Goal: Task Accomplishment & Management: Complete application form

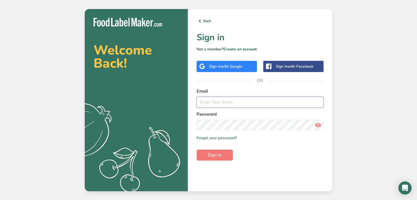
click at [216, 104] on input "email" at bounding box center [260, 102] width 127 height 11
type input "[EMAIL_ADDRESS][DOMAIN_NAME]"
click at [227, 156] on button "Sign in" at bounding box center [215, 155] width 36 height 11
click at [197, 150] on button "Sign in" at bounding box center [215, 155] width 36 height 11
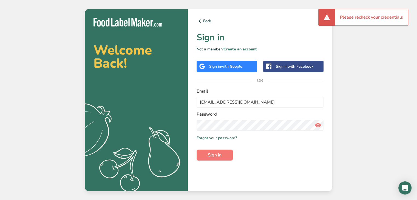
click at [237, 68] on span "with Google" at bounding box center [231, 66] width 21 height 5
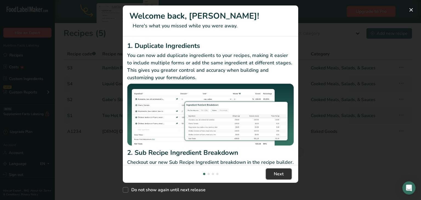
click at [276, 169] on button "Next" at bounding box center [279, 174] width 26 height 11
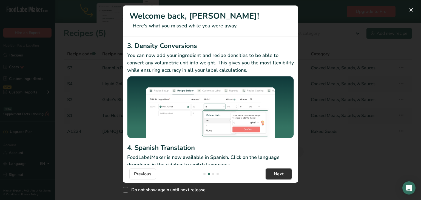
click at [276, 169] on button "Next" at bounding box center [279, 174] width 26 height 11
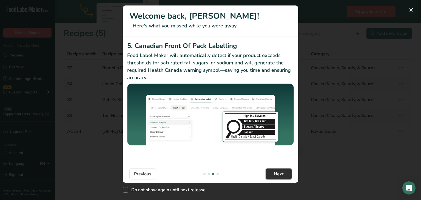
click at [276, 169] on button "Next" at bounding box center [279, 174] width 26 height 11
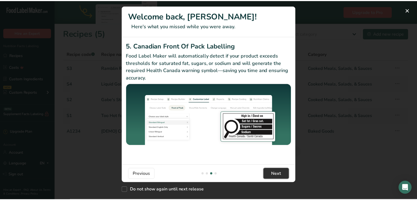
scroll to position [0, 526]
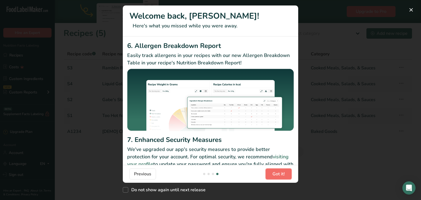
click at [276, 169] on button "Got it!" at bounding box center [279, 174] width 26 height 11
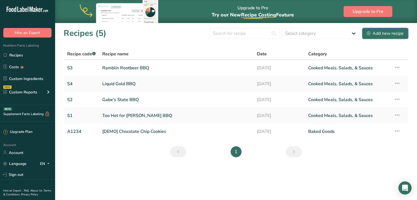
click at [385, 37] on button "Add new recipe" at bounding box center [385, 33] width 46 height 11
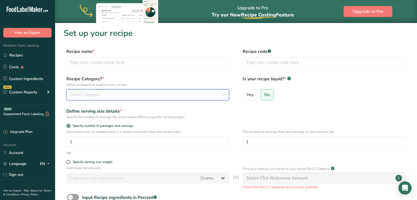
click at [98, 93] on span "Select category" at bounding box center [85, 95] width 31 height 7
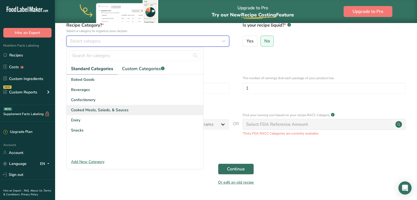
scroll to position [56, 0]
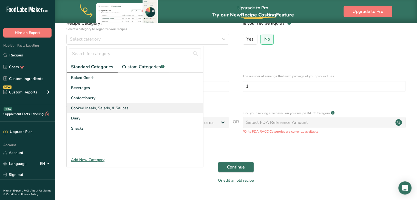
click at [87, 109] on span "Cooked Meals, Salads, & Sauces" at bounding box center [100, 108] width 58 height 6
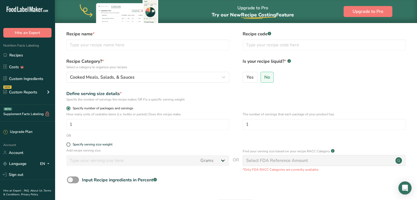
scroll to position [17, 0]
click at [119, 44] on input "text" at bounding box center [147, 45] width 163 height 11
type input "Tipsy Peach"
click at [256, 44] on input "text" at bounding box center [324, 45] width 163 height 11
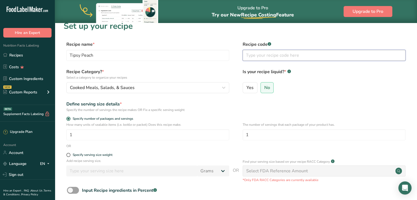
scroll to position [0, 0]
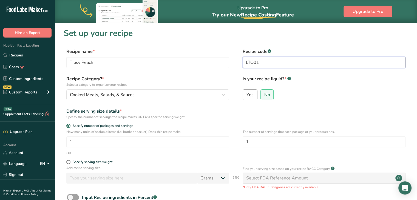
type input "LTO01"
click at [247, 94] on span "Yes" at bounding box center [250, 94] width 7 height 5
click at [247, 94] on input "Yes" at bounding box center [245, 95] width 4 height 4
radio input "true"
radio input "false"
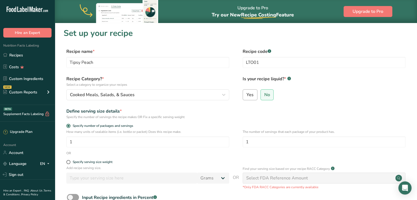
select select "22"
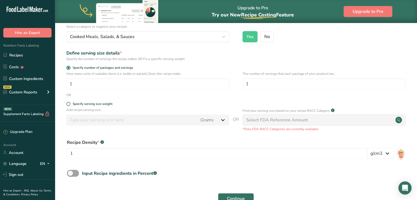
scroll to position [58, 0]
click at [73, 84] on input "1" at bounding box center [147, 84] width 163 height 11
type input "8"
click at [132, 106] on label "Specify serving size weight" at bounding box center [147, 104] width 163 height 4
click at [70, 106] on input "Specify serving size weight" at bounding box center [68, 105] width 4 height 4
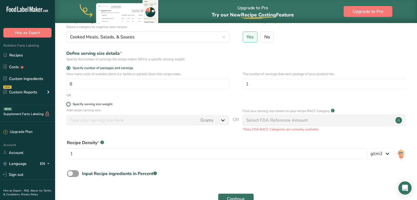
radio input "true"
radio input "false"
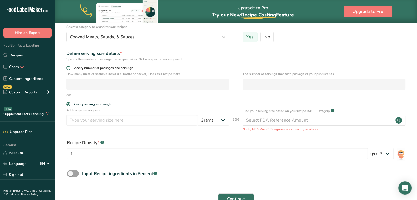
click at [69, 69] on span at bounding box center [68, 68] width 4 height 4
click at [69, 69] on input "Specify number of packages and servings" at bounding box center [68, 68] width 4 height 4
radio input "true"
radio input "false"
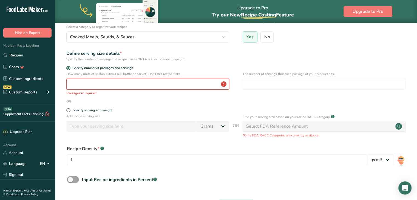
click at [79, 86] on input "number" at bounding box center [147, 84] width 163 height 11
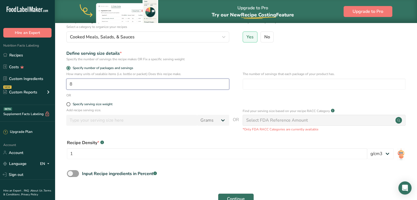
type input "8"
click at [205, 98] on form "Recipe name * Tipsy Peach Recipe code .a-a{fill:#347362;}.b-a{fill:#fff;} LTO01…" at bounding box center [236, 104] width 345 height 228
click at [69, 104] on span at bounding box center [68, 104] width 4 height 4
click at [69, 104] on input "Specify serving size weight" at bounding box center [68, 105] width 4 height 4
radio input "true"
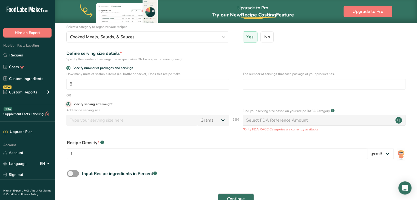
radio input "false"
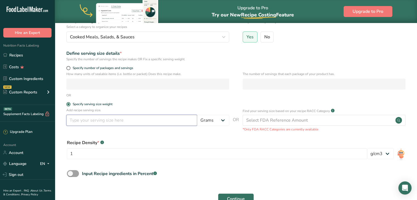
click at [80, 120] on input "number" at bounding box center [131, 120] width 131 height 11
click at [70, 68] on span at bounding box center [68, 68] width 4 height 4
click at [70, 68] on input "Specify number of packages and servings" at bounding box center [68, 68] width 4 height 4
radio input "true"
radio input "false"
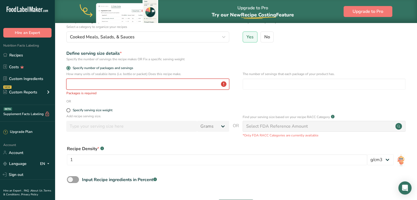
click at [82, 80] on input "number" at bounding box center [147, 84] width 163 height 11
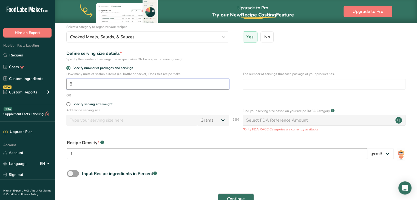
type input "8"
click at [248, 148] on input "1" at bounding box center [217, 153] width 300 height 11
click at [318, 120] on div "Select FDA Reference Amount" at bounding box center [324, 120] width 163 height 11
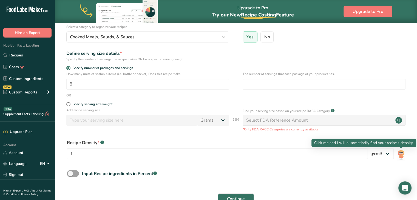
click at [402, 152] on img at bounding box center [401, 154] width 8 height 12
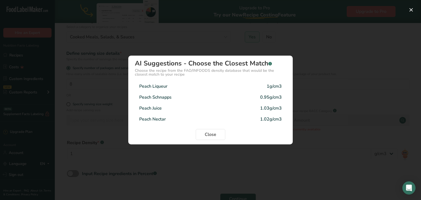
click at [170, 120] on div "Peach Nectar 1.02g/cm3" at bounding box center [210, 119] width 151 height 11
type input "1.02"
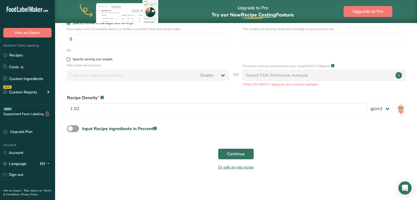
scroll to position [0, 0]
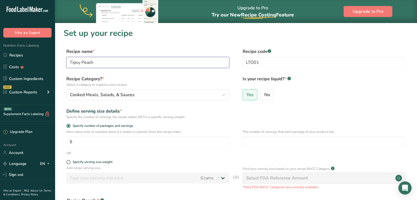
click at [99, 64] on input "Tipsy Peach" at bounding box center [147, 62] width 163 height 11
type input "Tipsy Peach BBQ"
click at [349, 132] on p "The number of servings that each package of your product has." at bounding box center [324, 131] width 163 height 5
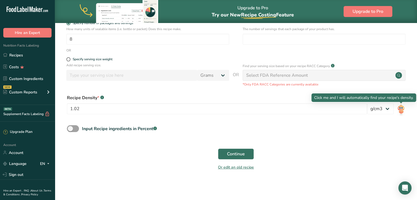
click at [399, 110] on img at bounding box center [401, 109] width 8 height 12
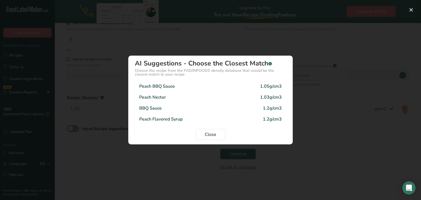
click at [251, 108] on div "BBQ Sauce 1.2g/cm3" at bounding box center [210, 108] width 151 height 11
type input "1.2"
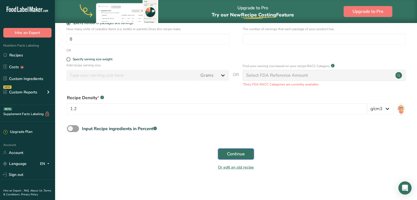
click at [239, 156] on span "Continue" at bounding box center [236, 154] width 18 height 7
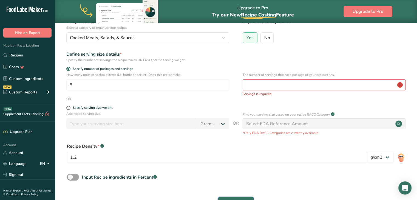
scroll to position [57, 0]
click at [257, 87] on input "number" at bounding box center [324, 85] width 163 height 11
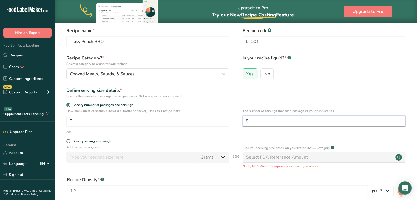
scroll to position [110, 0]
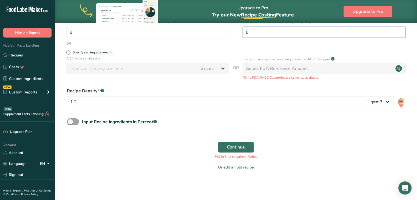
type input "8"
click at [229, 149] on span "Continue" at bounding box center [236, 147] width 18 height 7
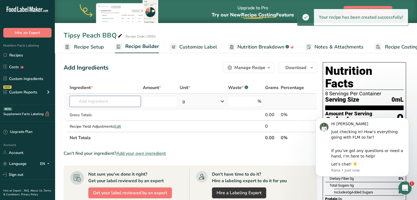
click at [92, 100] on input "text" at bounding box center [105, 101] width 71 height 11
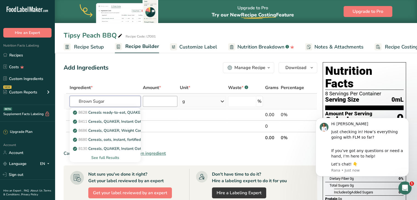
type input "Brown Sugar"
click at [160, 103] on input "number" at bounding box center [160, 101] width 35 height 11
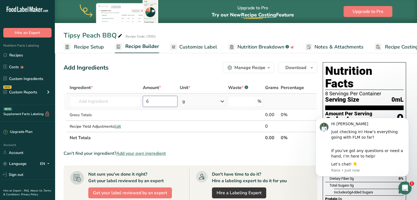
type input "6"
click at [222, 102] on icon at bounding box center [222, 102] width 7 height 10
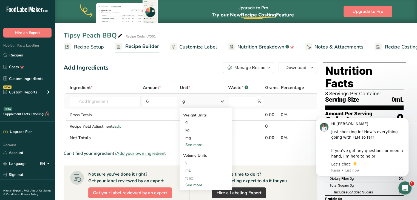
click at [194, 184] on div "See more" at bounding box center [206, 185] width 46 height 6
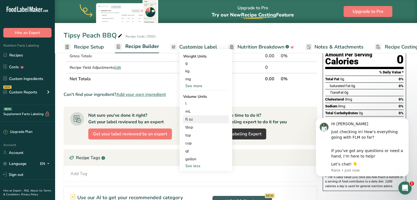
scroll to position [60, 0]
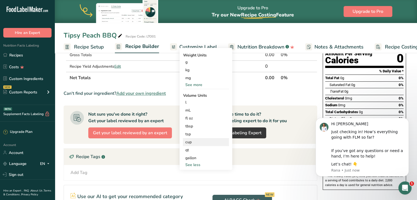
click at [194, 143] on div "cup" at bounding box center [206, 142] width 42 height 6
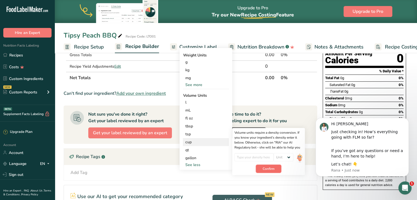
click at [266, 170] on span "Confirm" at bounding box center [269, 168] width 12 height 5
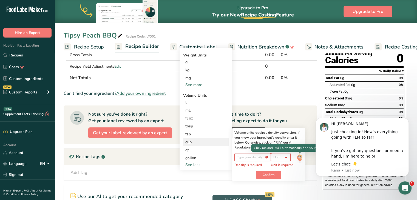
click at [298, 157] on img at bounding box center [300, 158] width 6 height 10
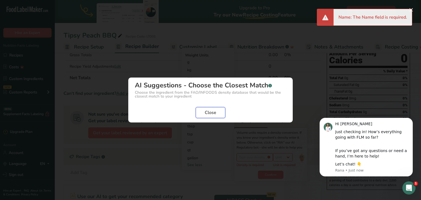
click at [213, 113] on span "Close" at bounding box center [211, 112] width 12 height 7
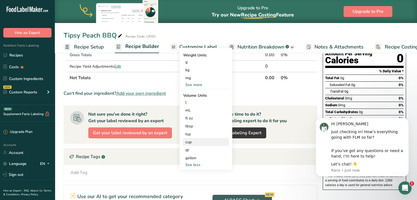
click at [192, 143] on div "cup" at bounding box center [206, 142] width 42 height 6
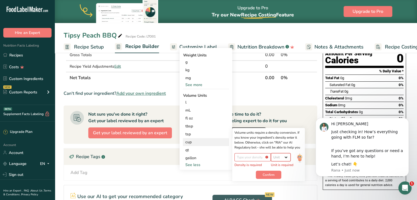
click at [286, 157] on select "Unit lb/ft3 g/cm3" at bounding box center [281, 157] width 20 height 8
click at [298, 157] on img at bounding box center [300, 158] width 6 height 10
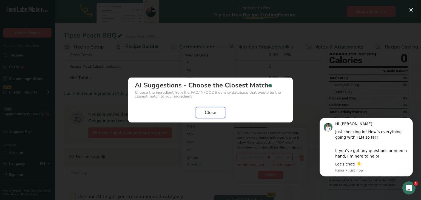
click at [210, 112] on span "Close" at bounding box center [211, 112] width 12 height 7
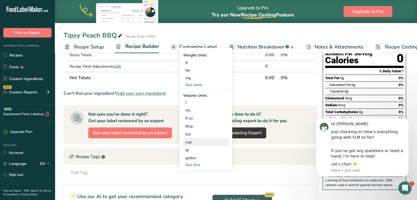
click at [193, 141] on div "cup" at bounding box center [206, 142] width 42 height 6
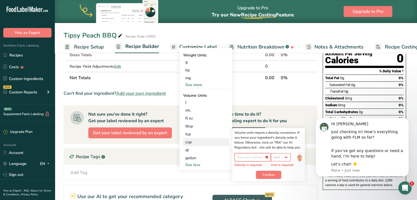
click at [251, 158] on input "number" at bounding box center [252, 157] width 36 height 8
click at [285, 155] on select "Unit lb/ft3 g/cm3" at bounding box center [281, 157] width 20 height 8
select select "22"
click at [273, 153] on select "Unit lb/ft3 g/cm3" at bounding box center [281, 157] width 20 height 8
click at [270, 170] on span "Confirm" at bounding box center [269, 171] width 12 height 5
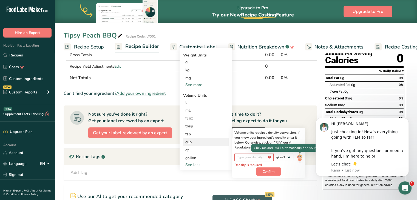
click at [297, 157] on img at bounding box center [300, 158] width 6 height 10
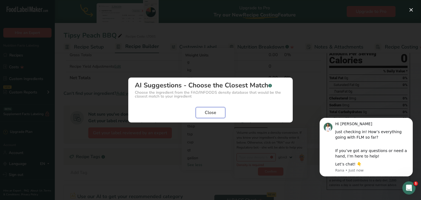
click at [211, 112] on span "Close" at bounding box center [211, 112] width 12 height 7
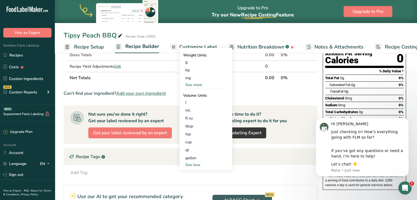
click at [247, 84] on section "Ingredient * Amount * Unit * Waste * .a-a{fill:#347362;}.b-a{fill:#fff;} Grams …" at bounding box center [191, 141] width 254 height 238
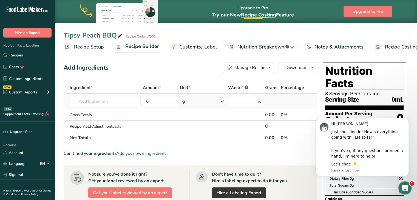
scroll to position [1, 0]
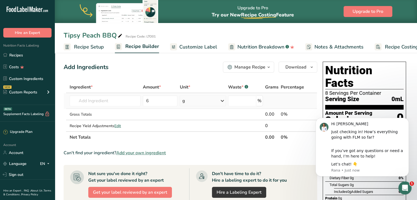
click at [222, 102] on icon at bounding box center [222, 101] width 7 height 10
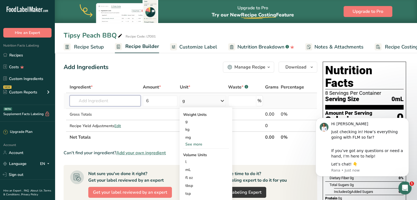
click at [96, 103] on input "text" at bounding box center [105, 100] width 71 height 11
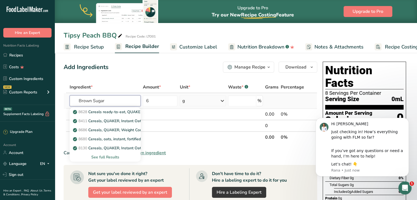
type input "Brown Sugar"
click at [99, 158] on div "See full Results" at bounding box center [105, 157] width 62 height 6
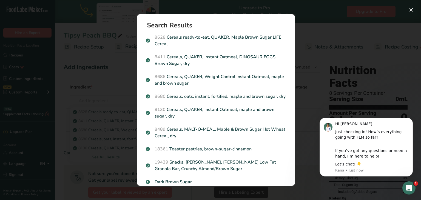
click at [109, 28] on div "Search results modal" at bounding box center [210, 100] width 421 height 200
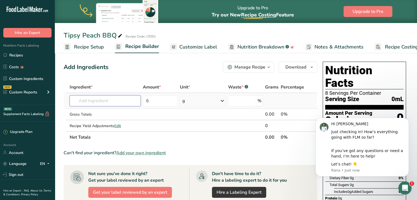
click at [99, 99] on input "text" at bounding box center [105, 100] width 71 height 11
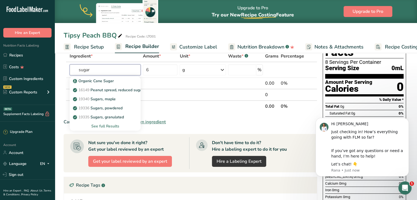
scroll to position [31, 0]
type input "sugar"
click at [106, 127] on div "See full Results" at bounding box center [105, 127] width 62 height 6
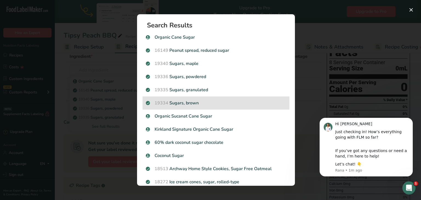
click at [192, 102] on p "19334 Sugars, brown" at bounding box center [216, 103] width 140 height 7
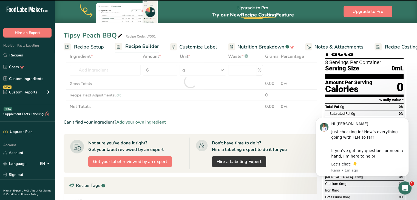
type input "0"
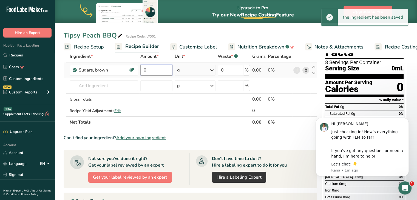
click at [159, 72] on input "0" at bounding box center [156, 70] width 32 height 11
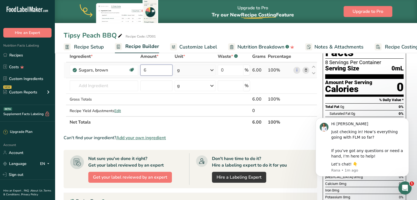
type input "6"
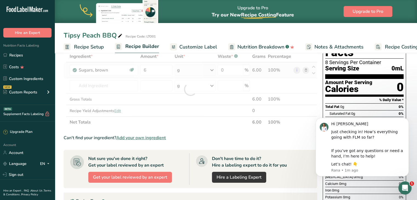
click at [213, 69] on div "Ingredient * Amount * Unit * Waste * .a-a{fill:#347362;}.b-a{fill:#fff;} Grams …" at bounding box center [191, 89] width 254 height 77
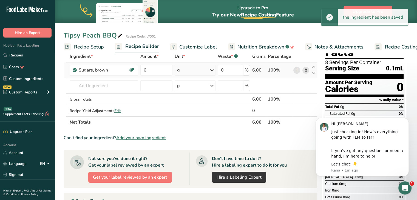
click at [213, 69] on icon at bounding box center [212, 70] width 7 height 10
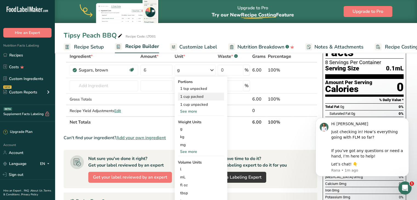
click at [192, 98] on div "1 cup packed" at bounding box center [201, 97] width 46 height 8
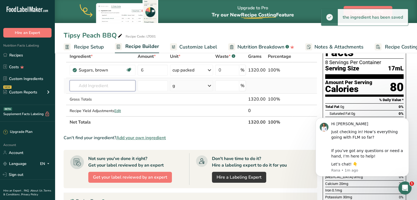
click at [93, 86] on input "text" at bounding box center [103, 85] width 66 height 11
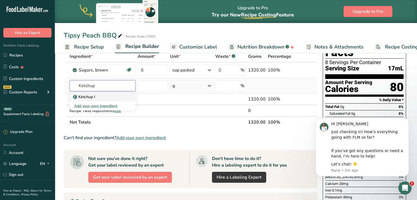
type input "Ketchup"
click at [86, 97] on p "Ketchup I" at bounding box center [84, 97] width 21 height 6
type input "Ketchup I"
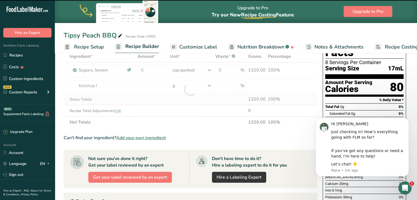
type input "0"
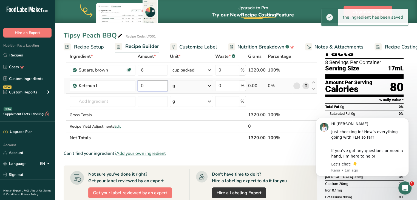
click at [158, 83] on input "0" at bounding box center [153, 85] width 30 height 11
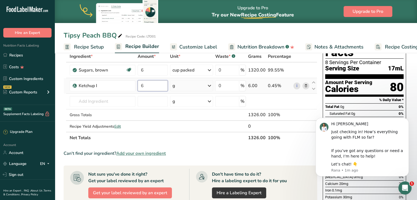
type input "6"
click at [211, 84] on div "Ingredient * Amount * Unit * Waste * .a-a{fill:#347362;}.b-a{fill:#fff;} Grams …" at bounding box center [191, 97] width 254 height 93
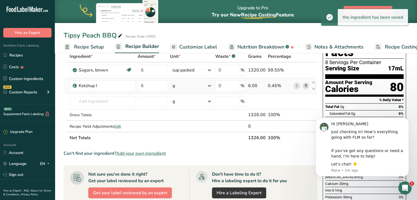
click at [211, 87] on icon at bounding box center [209, 86] width 7 height 10
click at [189, 168] on div "See more" at bounding box center [196, 170] width 46 height 6
select select "22"
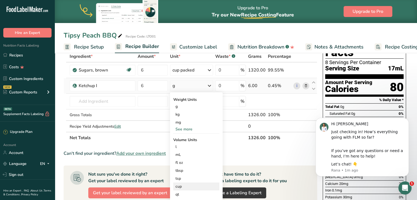
click at [185, 184] on div "cup" at bounding box center [196, 187] width 42 height 6
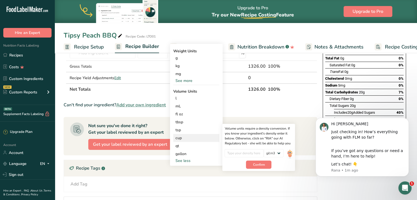
scroll to position [84, 0]
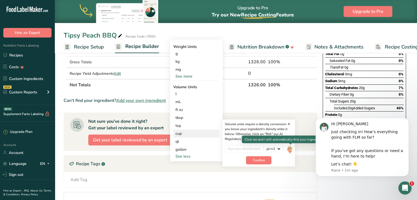
click at [290, 146] on img at bounding box center [290, 150] width 6 height 10
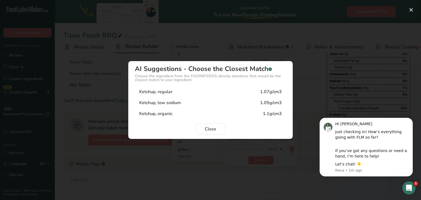
click at [165, 90] on div "Ketchup, regular" at bounding box center [155, 92] width 33 height 7
type input "1.07"
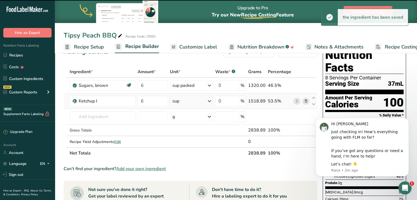
scroll to position [0, 0]
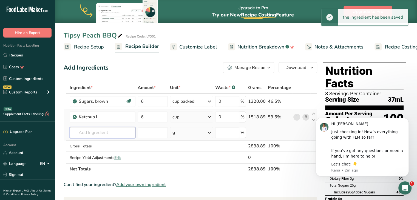
click at [92, 133] on input "text" at bounding box center [103, 132] width 66 height 11
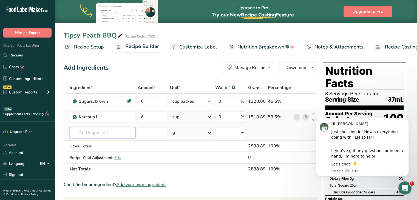
type input "a"
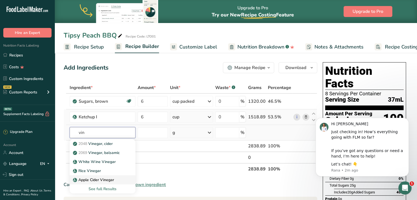
type input "vin"
click at [105, 180] on p "Apple Cider Vinegar" at bounding box center [94, 180] width 40 height 6
type input "Apple Cider Vinegar"
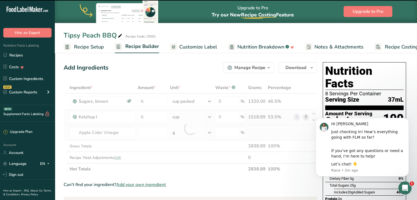
type input "0"
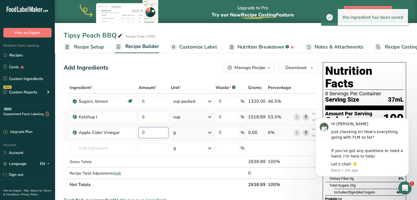
click at [151, 134] on input "0" at bounding box center [154, 132] width 30 height 11
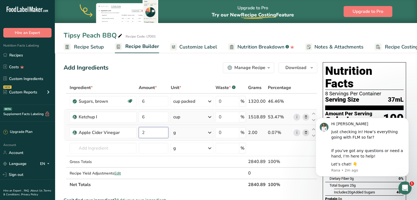
type input "2"
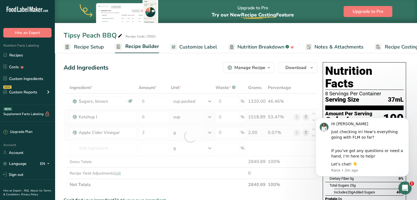
click at [202, 133] on div "Ingredient * Amount * Unit * Waste * .a-a{fill:#347362;}.b-a{fill:#fff;} Grams …" at bounding box center [191, 136] width 254 height 109
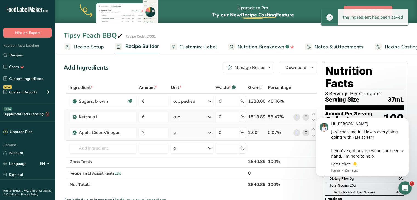
click at [208, 132] on icon at bounding box center [209, 133] width 7 height 10
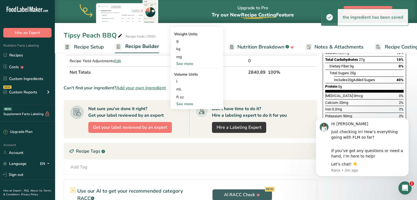
scroll to position [113, 0]
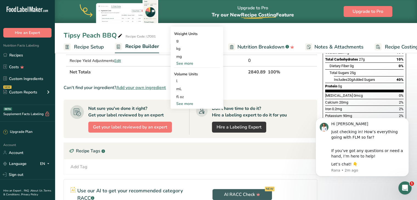
click at [186, 102] on div "See more" at bounding box center [197, 104] width 46 height 6
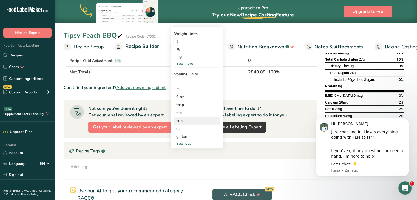
click at [182, 120] on div "cup" at bounding box center [197, 121] width 42 height 6
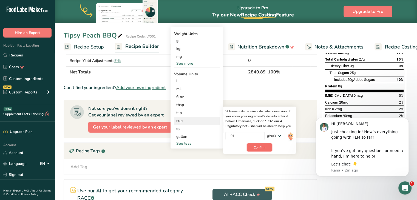
click at [265, 147] on span "Confirm" at bounding box center [260, 147] width 12 height 5
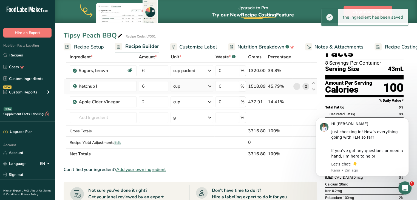
scroll to position [30, 0]
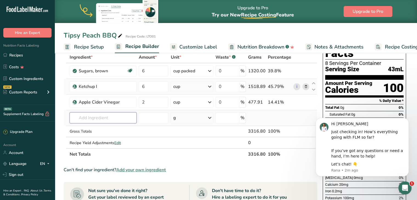
click at [92, 116] on input "text" at bounding box center [103, 117] width 67 height 11
type input "bourbon"
click at [89, 137] on div "Add your own ingredient" at bounding box center [103, 138] width 58 height 6
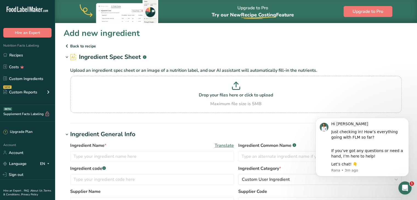
click at [68, 44] on icon at bounding box center [67, 46] width 7 height 10
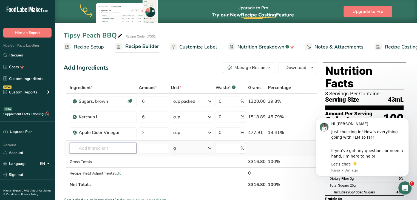
click at [79, 147] on input "text" at bounding box center [103, 148] width 67 height 11
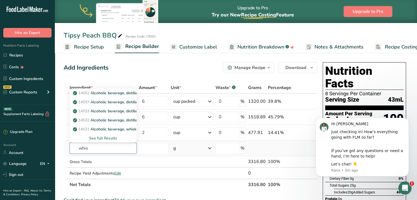
type input "whis"
click at [100, 137] on div "See full Results" at bounding box center [103, 138] width 58 height 6
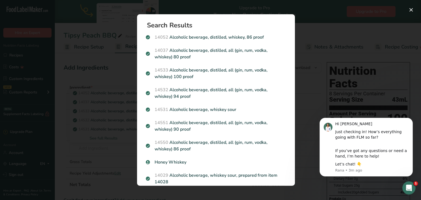
click at [307, 58] on div "Search results modal" at bounding box center [210, 100] width 421 height 200
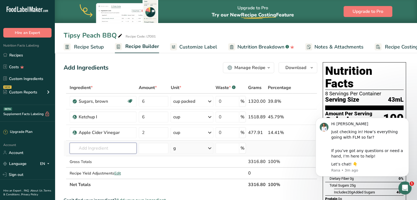
click at [82, 149] on input "text" at bounding box center [103, 148] width 67 height 11
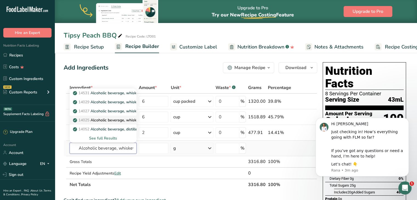
scroll to position [0, 1]
type input "Alcoholic beverage, whiskey"
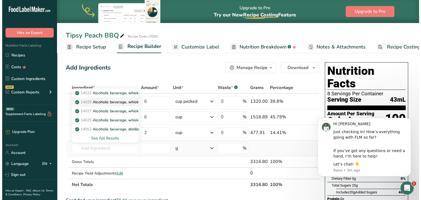
scroll to position [0, 0]
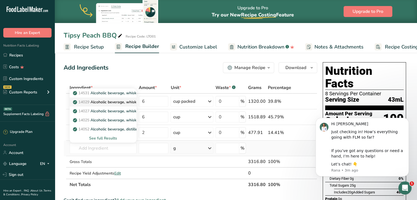
click at [123, 101] on p "14029 Alcoholic beverage, whiskey sour, prepared from item 14028" at bounding box center [135, 102] width 123 height 6
type input "Alcoholic beverage, whiskey sour, prepared from item 14028"
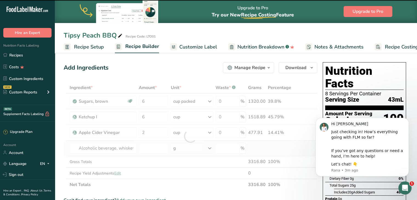
type input "0"
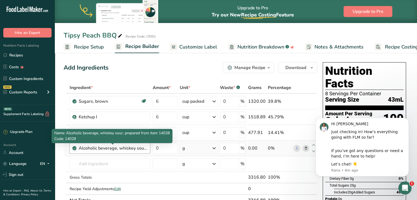
click at [143, 148] on div "Alcoholic beverage, whiskey sour, prepared from item 14028" at bounding box center [112, 148] width 69 height 7
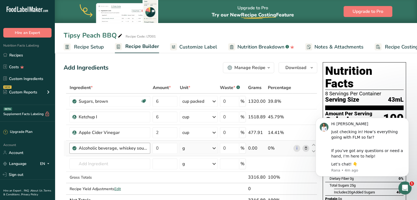
click at [107, 149] on div "Alcoholic beverage, whiskey sour, prepared from item 14028" at bounding box center [112, 148] width 69 height 7
drag, startPoint x: 118, startPoint y: 149, endPoint x: 159, endPoint y: 149, distance: 40.6
click at [159, 149] on tr "Alcoholic beverage, whiskey sour, prepared from item 14028 0 g Portions 1 fl oz…" at bounding box center [190, 149] width 253 height 16
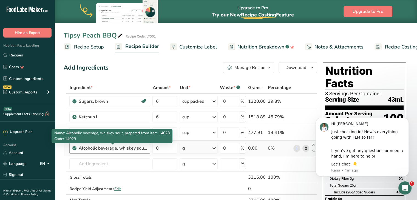
click at [93, 148] on div "Alcoholic beverage, whiskey sour, prepared from item 14028" at bounding box center [112, 148] width 69 height 7
click at [99, 145] on div "Alcoholic beverage, whiskey sour, prepared from item 14028" at bounding box center [112, 148] width 69 height 7
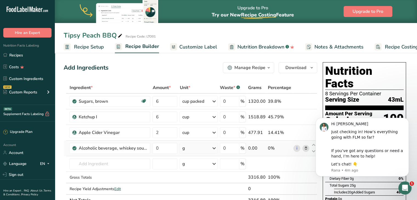
click at [306, 148] on icon at bounding box center [306, 149] width 4 height 6
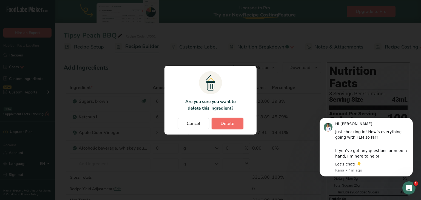
click at [224, 124] on span "Delete" at bounding box center [228, 123] width 14 height 7
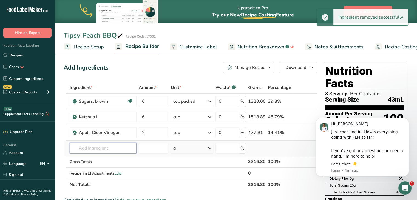
click at [91, 146] on input "text" at bounding box center [103, 148] width 67 height 11
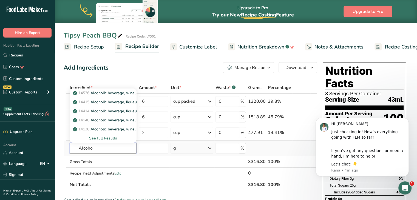
type input "Alcoho"
click at [104, 137] on div "See full Results" at bounding box center [103, 138] width 58 height 6
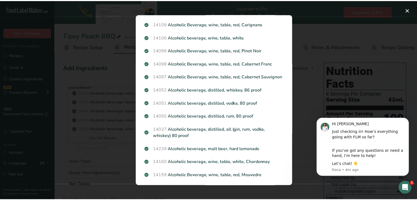
scroll to position [99, 0]
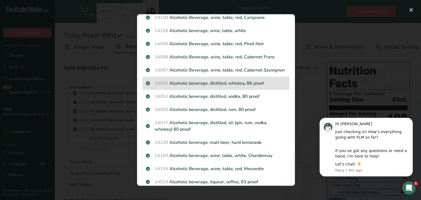
click at [188, 90] on div "14052 Alcoholic beverage, distilled, whiskey, 86 proof" at bounding box center [216, 83] width 147 height 13
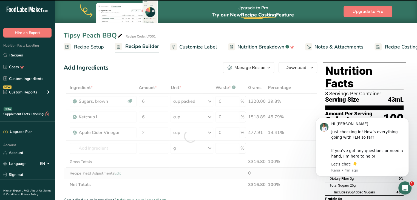
type input "0"
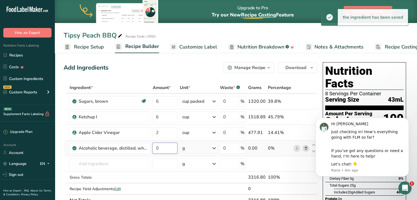
click at [161, 144] on input "0" at bounding box center [164, 148] width 25 height 11
type input "1"
click at [200, 148] on div "Ingredient * Amount * Unit * Waste * .a-a{fill:#347362;}.b-a{fill:#fff;} Grams …" at bounding box center [191, 144] width 254 height 124
click at [212, 147] on icon at bounding box center [214, 148] width 7 height 10
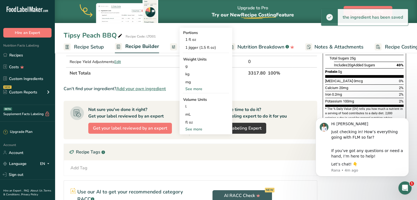
scroll to position [133, 0]
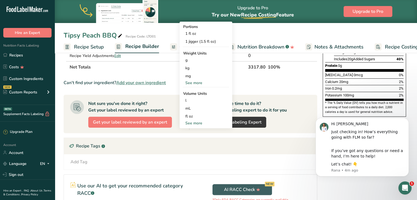
click at [193, 124] on div "See more" at bounding box center [206, 123] width 46 height 6
select select "22"
click at [189, 140] on div "cup" at bounding box center [206, 140] width 42 height 6
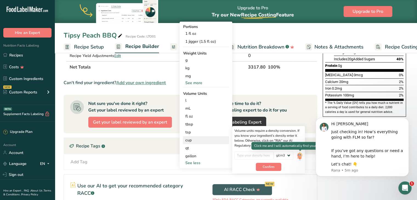
click at [298, 154] on img at bounding box center [300, 156] width 6 height 10
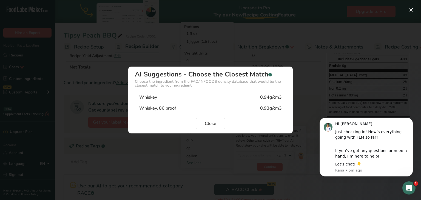
click at [197, 110] on div "Whiskey, 86 proof 0.93g/cm3" at bounding box center [210, 108] width 151 height 11
type input "0.93"
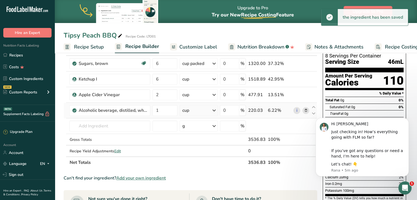
scroll to position [37, 0]
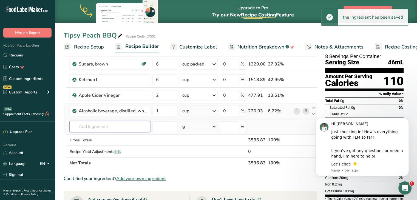
click at [115, 126] on input "text" at bounding box center [109, 126] width 81 height 11
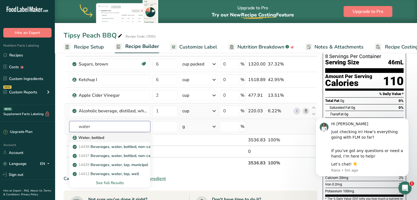
type input "water"
click at [97, 136] on p "Water, bottled" at bounding box center [89, 138] width 30 height 6
type input "Water, bottled"
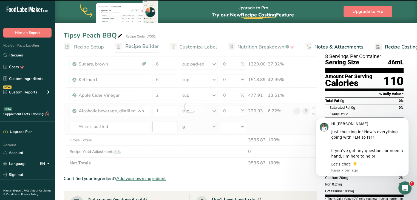
type input "0"
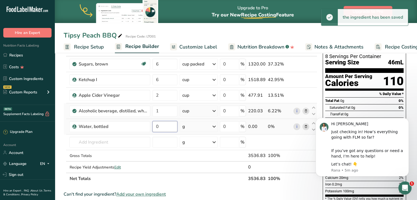
click at [160, 127] on input "0" at bounding box center [164, 126] width 25 height 11
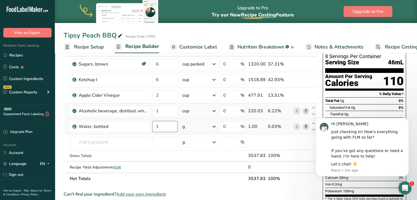
type input "1"
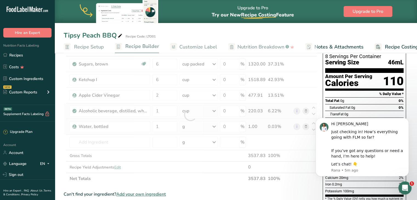
click at [215, 125] on div "Ingredient * Amount * Unit * Waste * .a-a{fill:#347362;}.b-a{fill:#fff;} Grams …" at bounding box center [191, 115] width 254 height 140
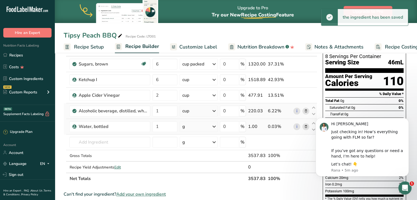
click at [215, 125] on icon at bounding box center [214, 127] width 7 height 10
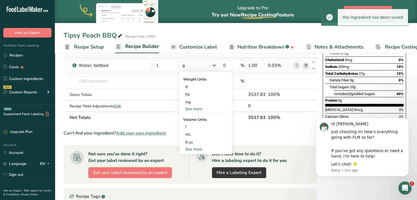
scroll to position [120, 0]
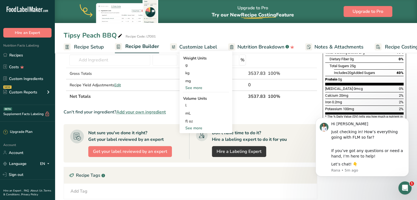
click at [194, 130] on div "See more" at bounding box center [206, 128] width 46 height 6
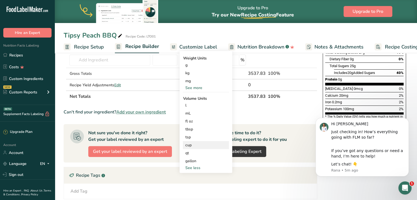
click at [189, 145] on div "cup" at bounding box center [206, 145] width 42 height 6
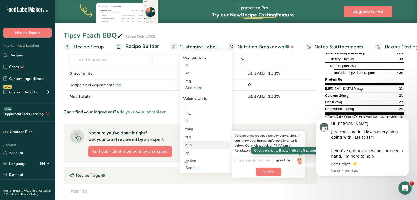
click at [298, 158] on img at bounding box center [300, 161] width 6 height 10
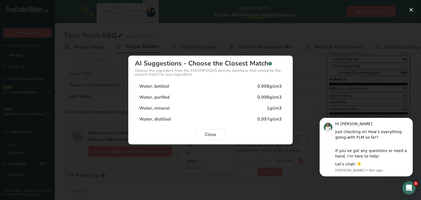
click at [192, 85] on div "Water, bottled 0.998g/cm3" at bounding box center [210, 86] width 151 height 11
type input "0.998"
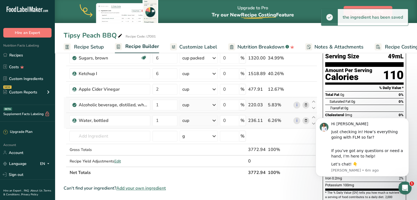
scroll to position [42, 0]
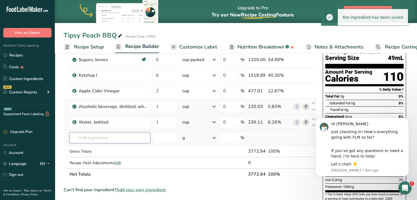
click at [97, 136] on input "text" at bounding box center [109, 137] width 81 height 11
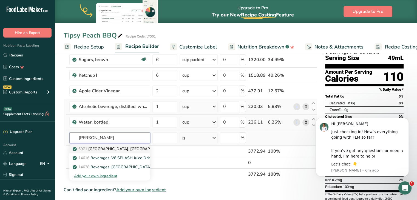
type input "[PERSON_NAME]"
click at [104, 150] on p "6971 [GEOGRAPHIC_DATA], [GEOGRAPHIC_DATA]" at bounding box center [122, 149] width 96 height 6
type input "[GEOGRAPHIC_DATA], [GEOGRAPHIC_DATA]"
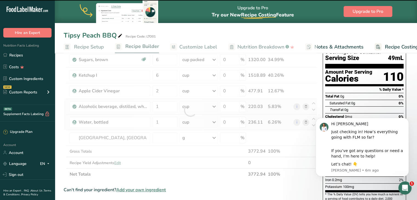
type input "0"
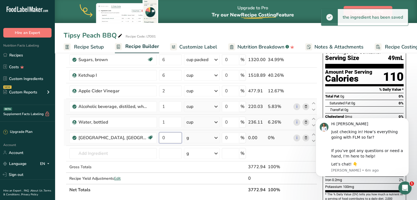
click at [159, 140] on input "0" at bounding box center [170, 137] width 23 height 11
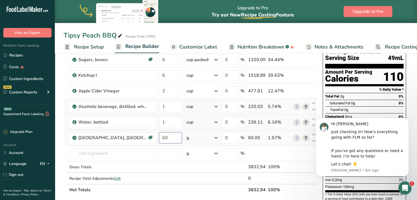
click at [163, 138] on input "60" at bounding box center [170, 137] width 23 height 11
type input "6"
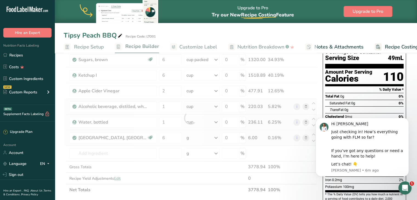
click at [213, 137] on div "Ingredient * Amount * Unit * Waste * .a-a{fill:#347362;}.b-a{fill:#fff;} Grams …" at bounding box center [191, 117] width 254 height 155
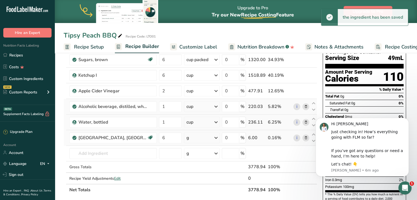
click at [213, 137] on icon at bounding box center [216, 138] width 7 height 10
click at [199, 157] on div "1 tbsp" at bounding box center [210, 156] width 46 height 8
click at [105, 154] on input "text" at bounding box center [112, 153] width 87 height 11
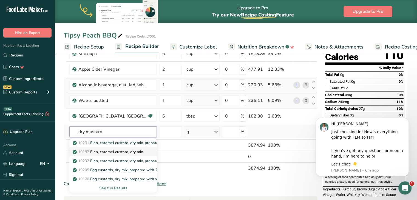
scroll to position [63, 0]
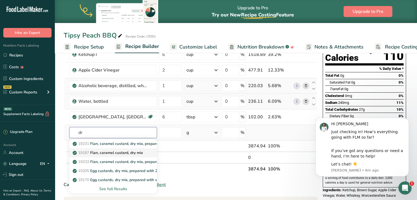
type input "d"
type input "m"
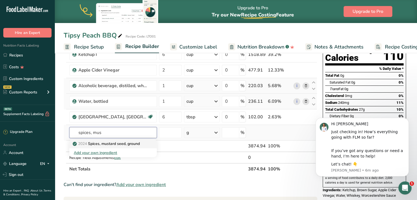
type input "spices, mus"
click at [125, 141] on p "2024 Spices, mustard seed, ground" at bounding box center [107, 144] width 66 height 6
type input "Spices, mustard seed, ground"
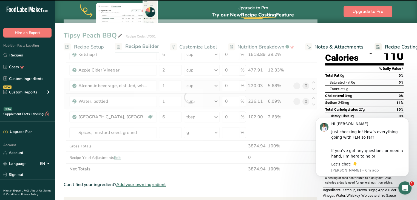
type input "0"
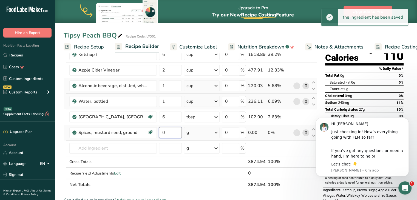
click at [161, 131] on input "0" at bounding box center [170, 132] width 23 height 11
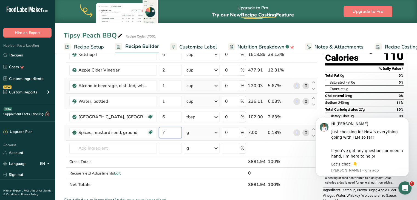
type input "7"
click at [201, 134] on div "Ingredient * Amount * Unit * Waste * .a-a{fill:#347362;}.b-a{fill:#fff;} Grams …" at bounding box center [191, 104] width 254 height 171
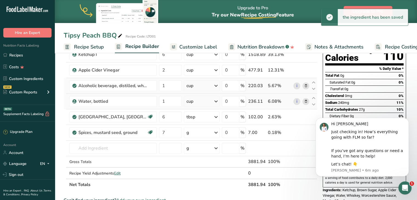
click at [213, 132] on icon at bounding box center [216, 133] width 7 height 10
click at [200, 156] on div "1 tbsp" at bounding box center [210, 159] width 46 height 8
click at [86, 145] on input "text" at bounding box center [112, 148] width 87 height 11
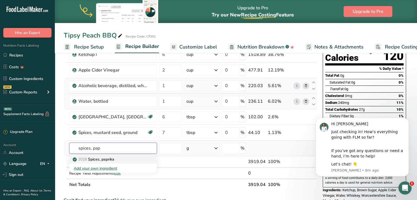
type input "spices, pap"
click at [109, 157] on p "2028 Spices, paprika" at bounding box center [94, 160] width 41 height 6
type input "Spices, paprika"
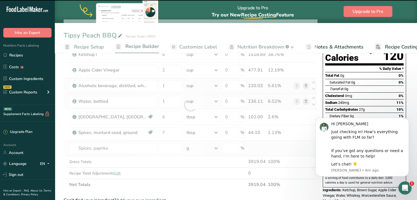
type input "0"
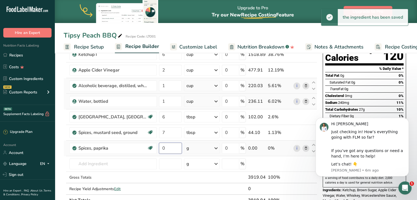
click at [162, 148] on input "0" at bounding box center [170, 148] width 23 height 11
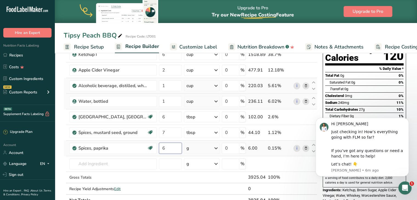
type input "6"
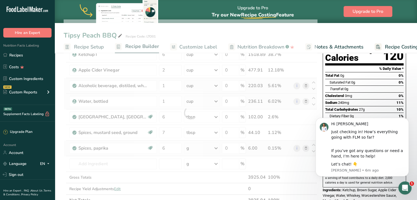
click at [217, 148] on div "Ingredient * Amount * Unit * Waste * .a-a{fill:#347362;}.b-a{fill:#fff;} Grams …" at bounding box center [191, 112] width 254 height 187
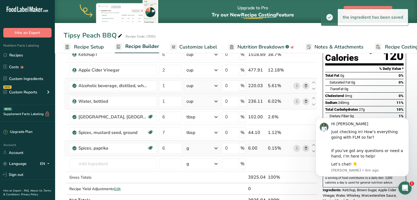
click at [216, 146] on icon at bounding box center [216, 148] width 7 height 10
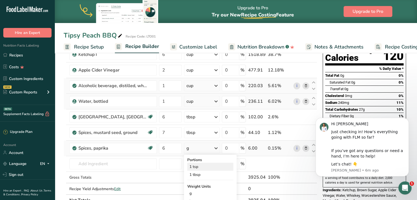
click at [199, 166] on div "1 tsp" at bounding box center [210, 167] width 46 height 8
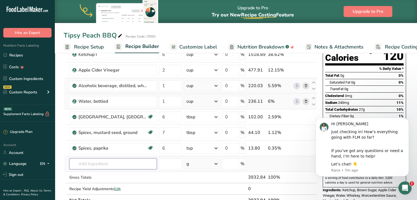
click at [88, 162] on input "text" at bounding box center [112, 163] width 87 height 11
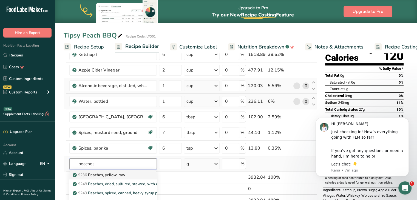
type input "peaches"
click at [111, 174] on p "9236 Peaches, yellow, raw" at bounding box center [100, 175] width 52 height 6
type input "Peaches, yellow, raw"
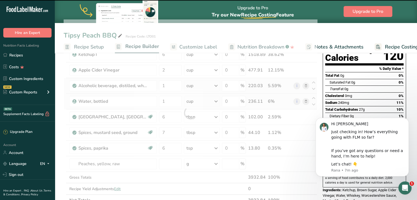
type input "0"
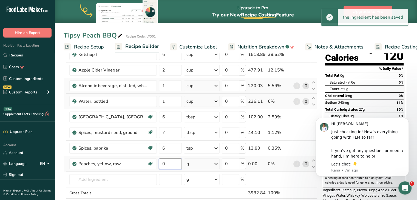
click at [163, 165] on input "0" at bounding box center [170, 163] width 23 height 11
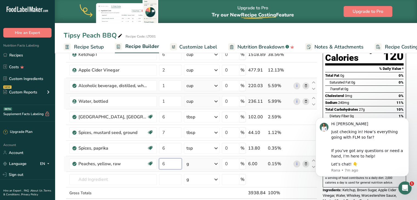
type input "6"
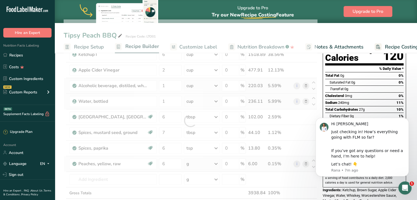
click at [196, 164] on div "Ingredient * Amount * Unit * Waste * .a-a{fill:#347362;}.b-a{fill:#fff;} Grams …" at bounding box center [191, 120] width 254 height 202
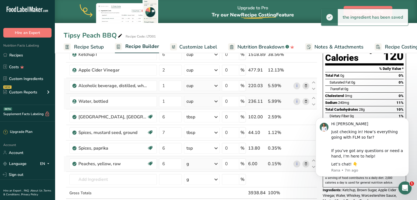
click at [214, 165] on icon at bounding box center [216, 164] width 7 height 10
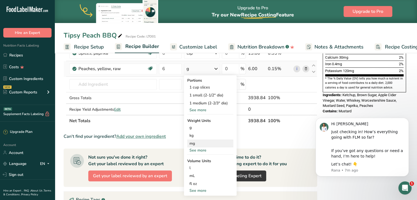
scroll to position [157, 0]
click at [197, 104] on div "1 medium (2-2/3" dia)" at bounding box center [210, 104] width 46 height 8
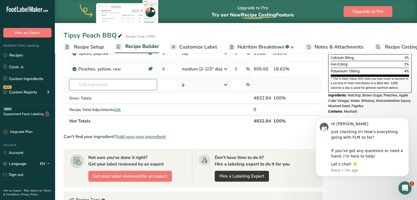
click at [91, 83] on input "text" at bounding box center [112, 84] width 87 height 11
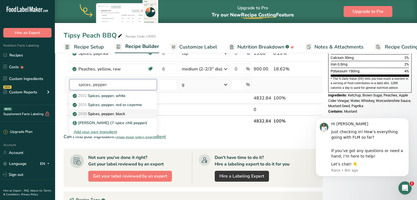
type input "spices, pepper"
click at [123, 115] on p "2030 Spices, pepper, black" at bounding box center [99, 114] width 51 height 6
type input "Spices, pepper, black"
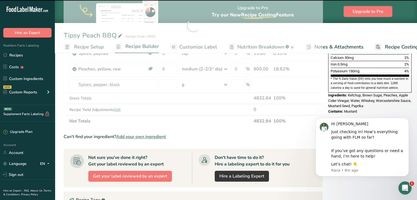
type input "0"
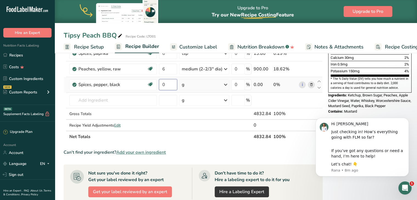
click at [160, 85] on input "0" at bounding box center [168, 84] width 18 height 11
type input "4"
click at [220, 83] on div "Ingredient * Amount * Unit * Waste * .a-a{fill:#347362;}.b-a{fill:#fff;} Grams …" at bounding box center [193, 34] width 259 height 218
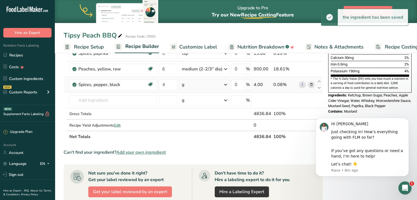
click at [222, 83] on icon at bounding box center [225, 85] width 7 height 10
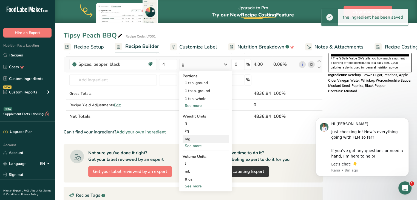
scroll to position [174, 0]
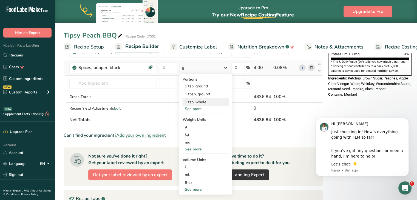
click at [188, 101] on div "1 tsp, whole" at bounding box center [206, 102] width 46 height 8
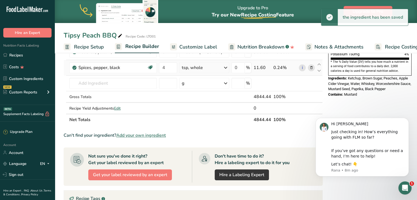
click at [222, 65] on icon at bounding box center [225, 68] width 7 height 10
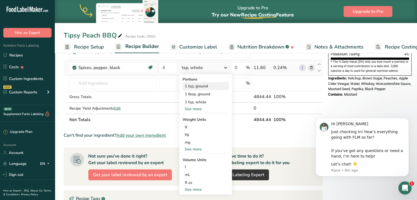
click at [196, 86] on div "1 tsp, ground" at bounding box center [206, 86] width 46 height 8
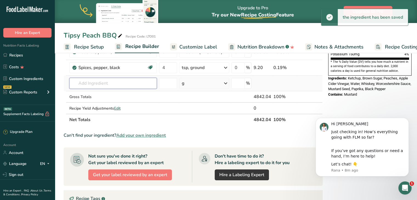
click at [95, 84] on input "text" at bounding box center [112, 83] width 87 height 11
click at [222, 66] on icon at bounding box center [225, 68] width 7 height 10
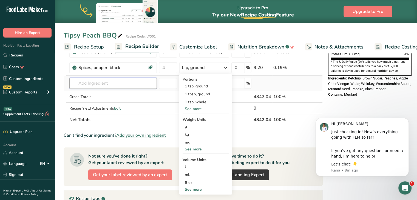
click at [87, 82] on input "text" at bounding box center [112, 83] width 87 height 11
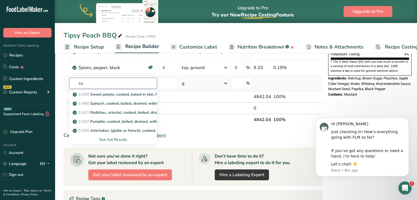
type input "s"
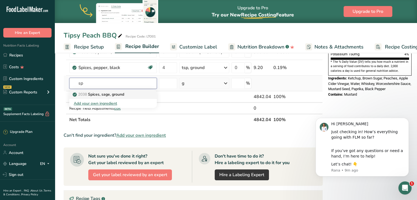
type input "s"
type input "table salt"
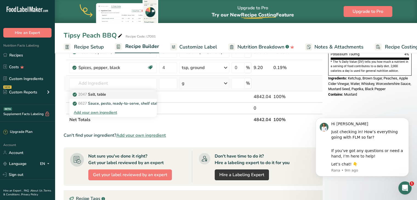
click at [113, 93] on div "2047 Salt, table" at bounding box center [109, 95] width 70 height 6
type input "Salt, table"
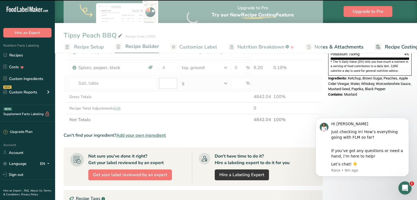
type input "0"
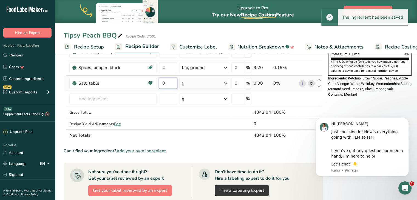
click at [166, 84] on input "0" at bounding box center [168, 83] width 18 height 11
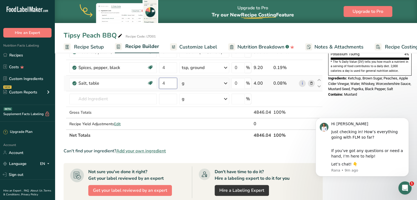
type input "4"
click at [198, 83] on div "Ingredient * Amount * Unit * Waste * .a-a{fill:#347362;}.b-a{fill:#fff;} Grams …" at bounding box center [193, 25] width 259 height 234
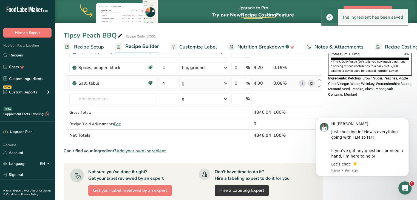
click at [222, 84] on icon at bounding box center [225, 83] width 7 height 10
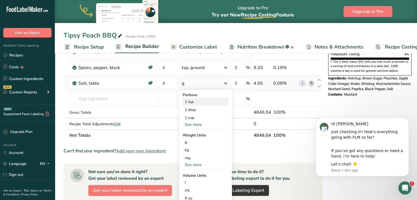
click at [191, 101] on div "1 tsp" at bounding box center [206, 102] width 46 height 8
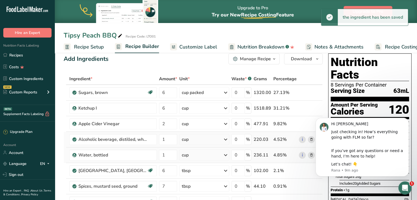
scroll to position [0, 0]
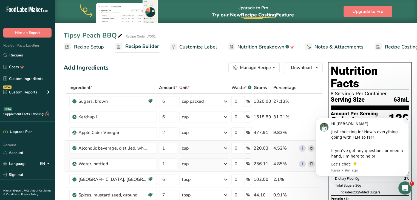
click at [408, 121] on button "Dismiss notification" at bounding box center [407, 119] width 7 height 7
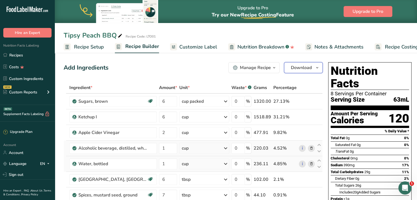
click at [315, 66] on icon "button" at bounding box center [317, 67] width 4 height 7
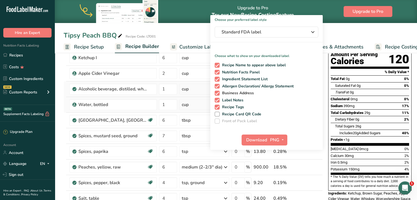
scroll to position [60, 0]
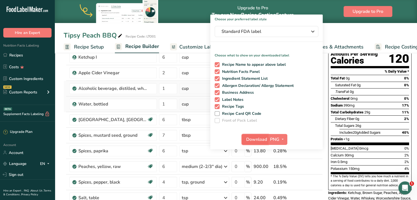
click at [258, 140] on span "Download" at bounding box center [256, 139] width 21 height 7
